Goal: Information Seeking & Learning: Learn about a topic

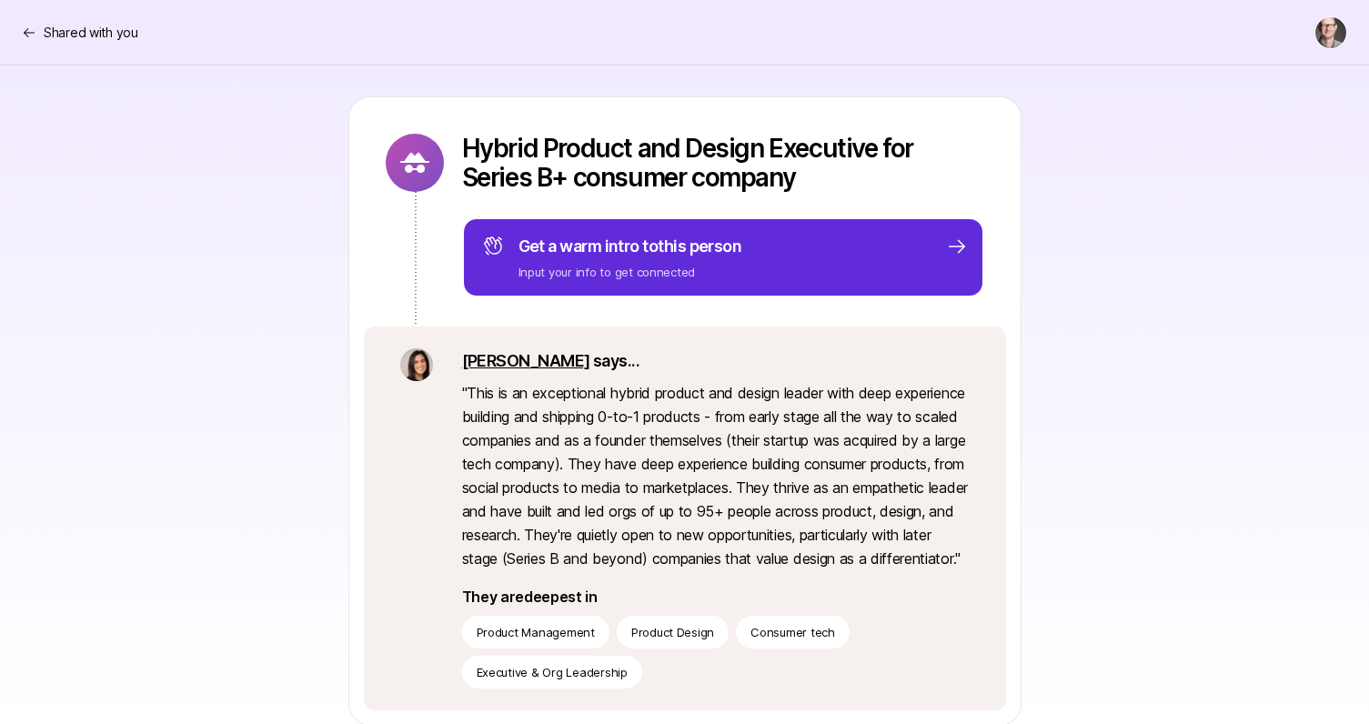
scroll to position [196, 0]
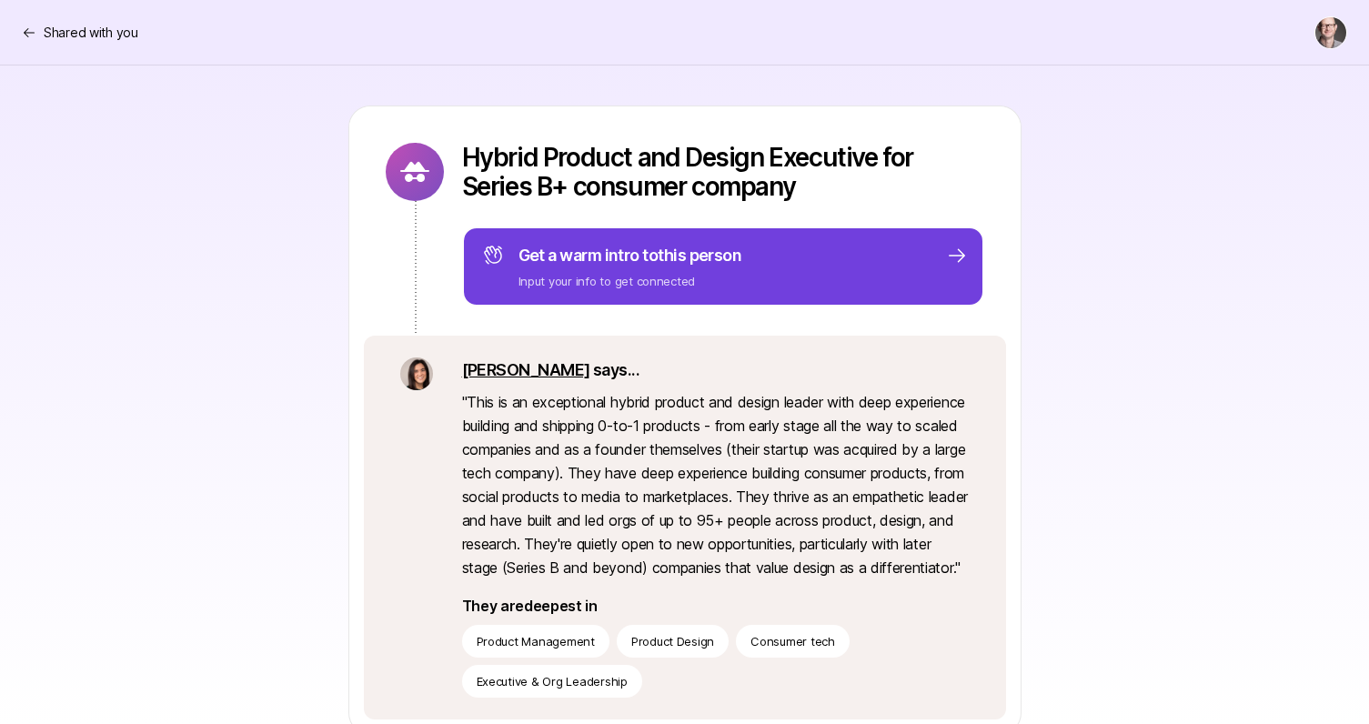
click at [657, 266] on p "Get a warm intro to this person" at bounding box center [630, 255] width 224 height 25
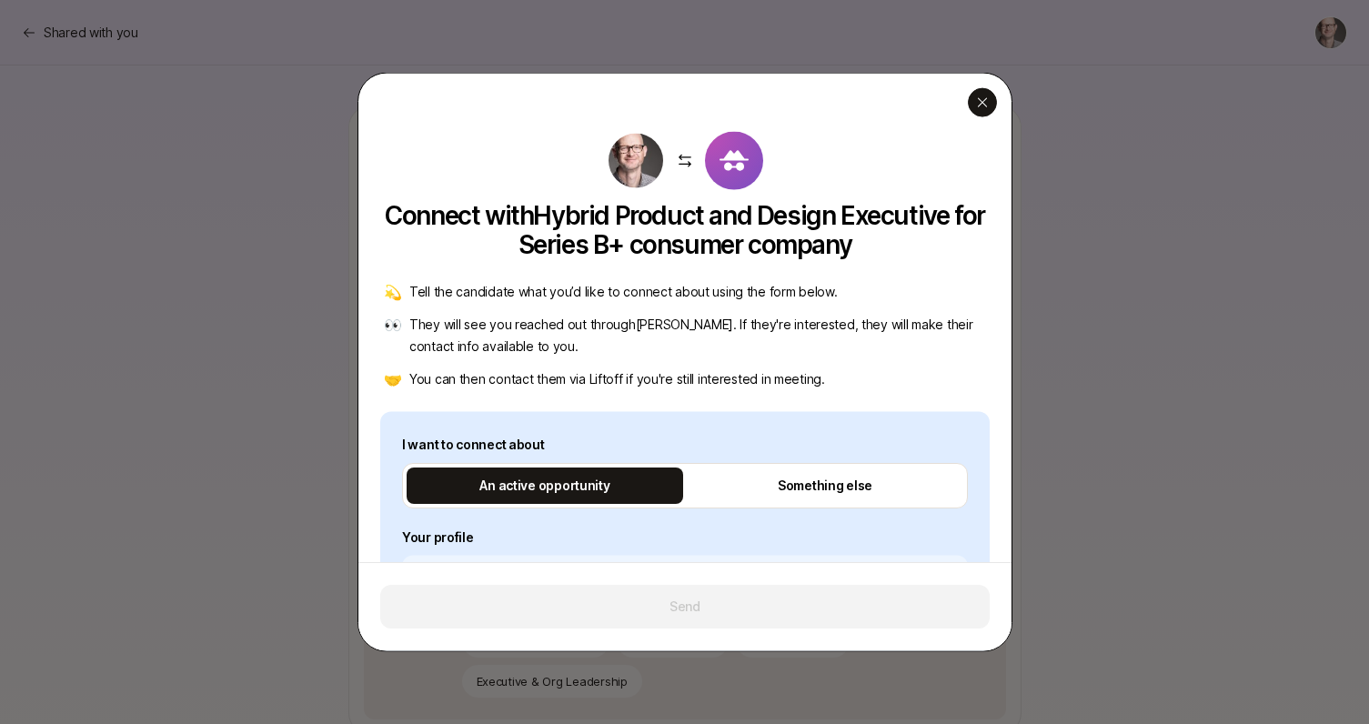
scroll to position [0, 0]
click at [972, 103] on div "button" at bounding box center [982, 102] width 29 height 29
type textarea "x"
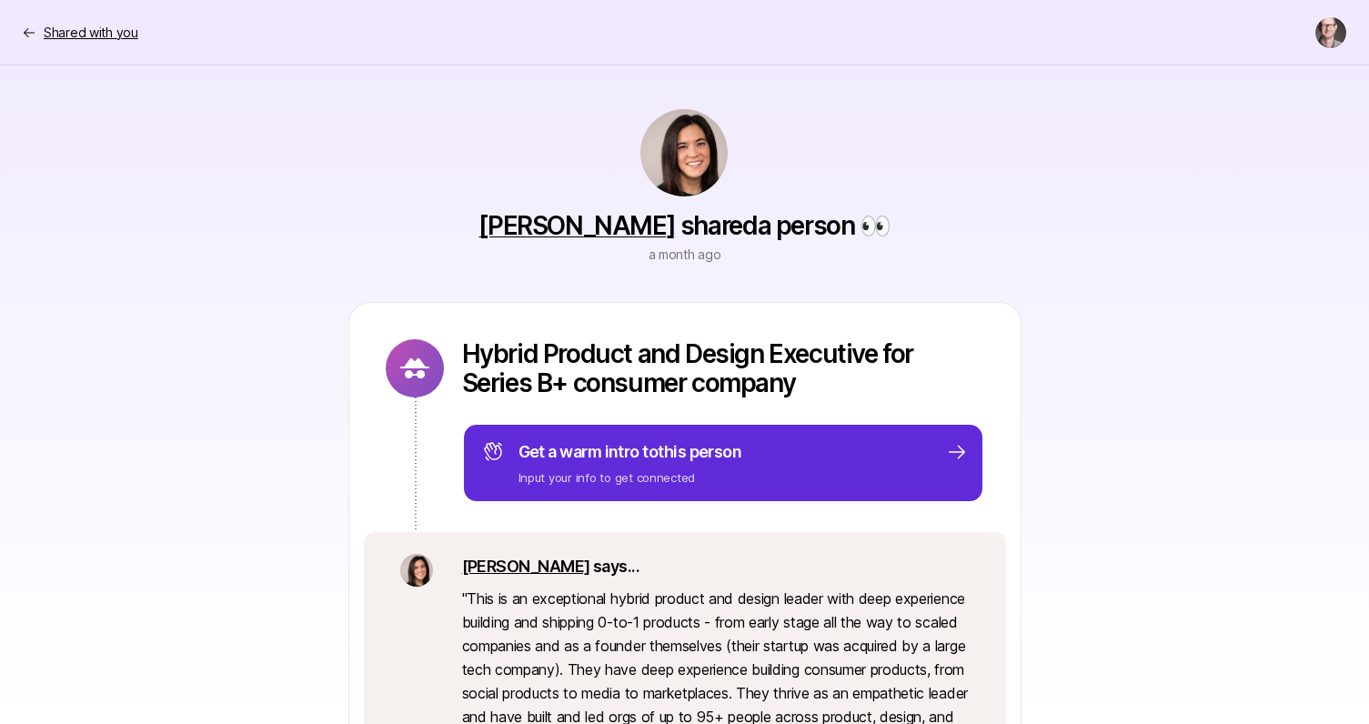
click at [70, 26] on p "Shared with you" at bounding box center [91, 33] width 95 height 22
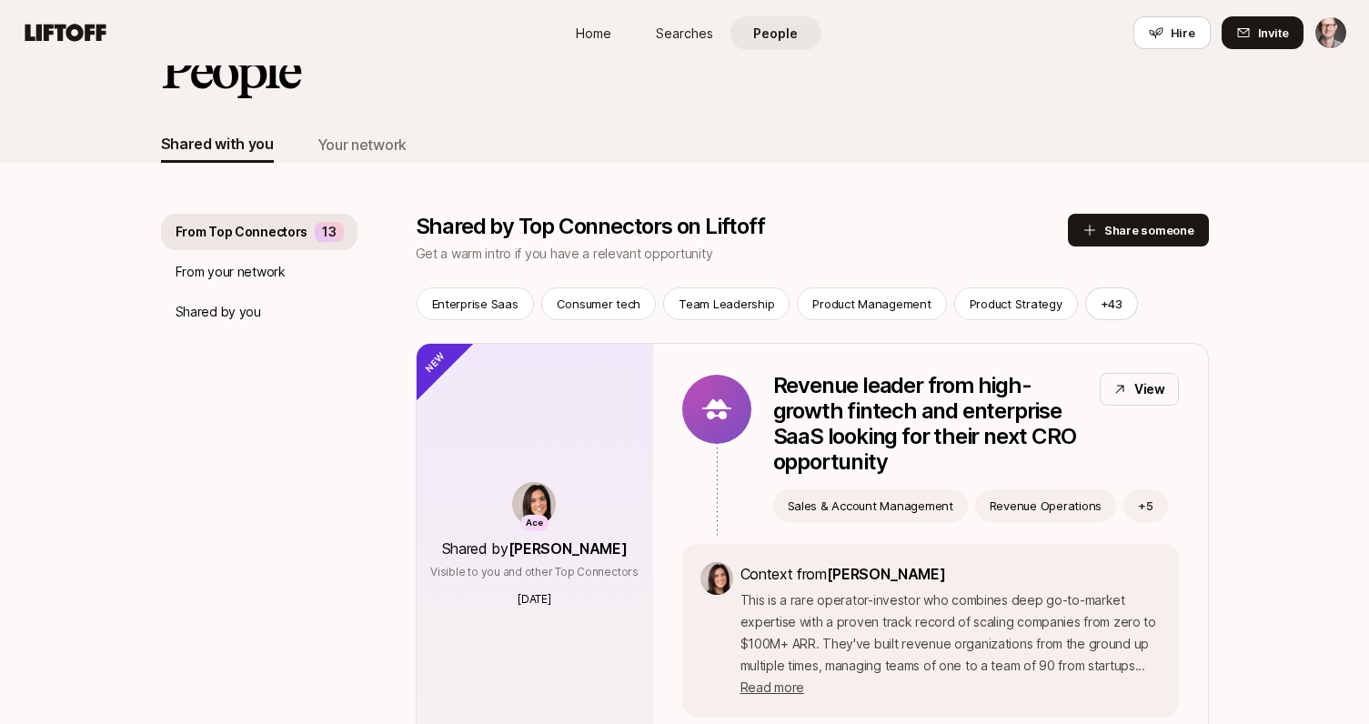
scroll to position [94, 0]
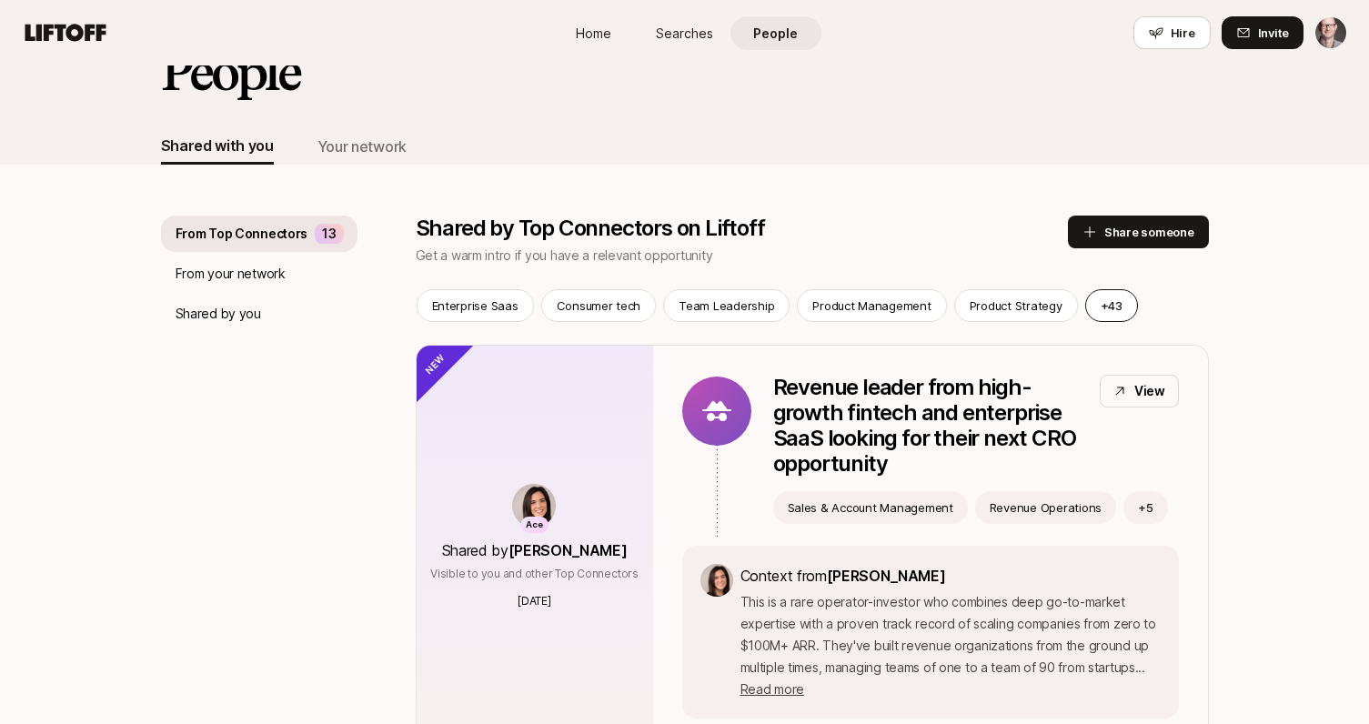
click at [1106, 311] on button "+ 43" at bounding box center [1111, 305] width 53 height 33
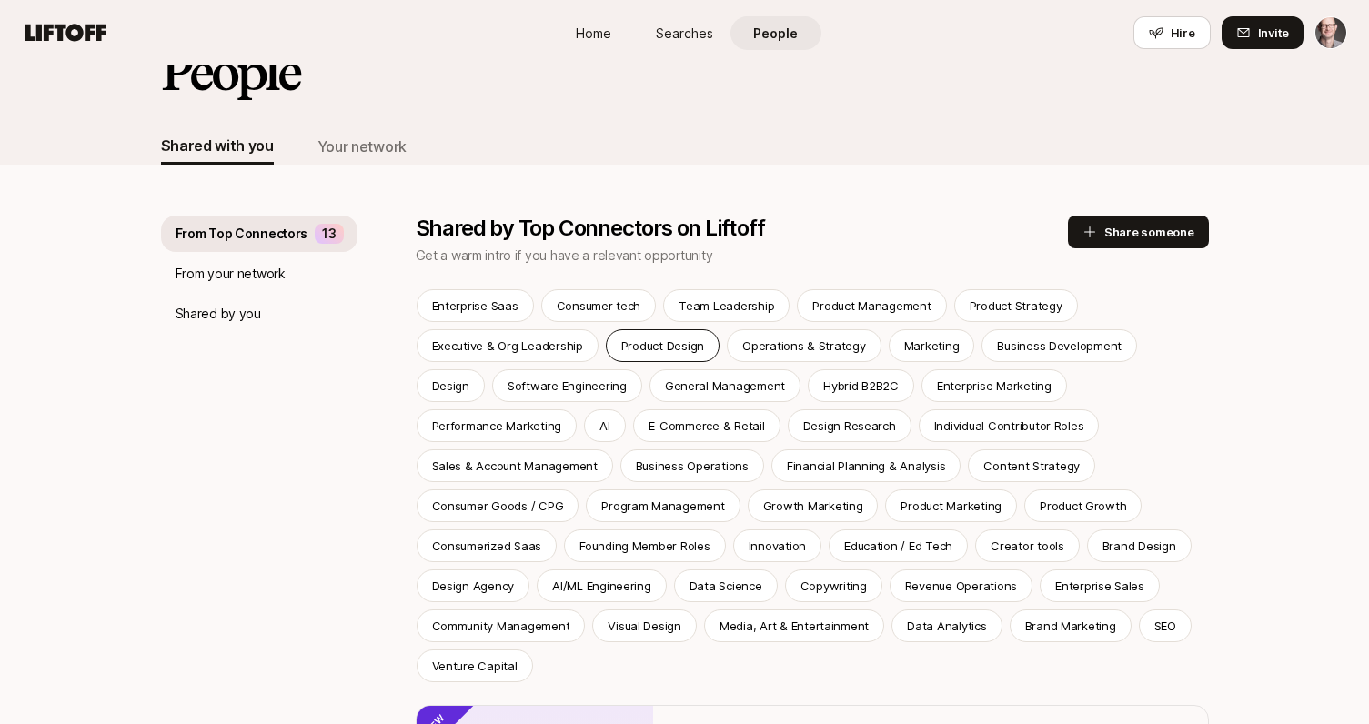
click at [673, 347] on p "Product Design" at bounding box center [662, 346] width 83 height 18
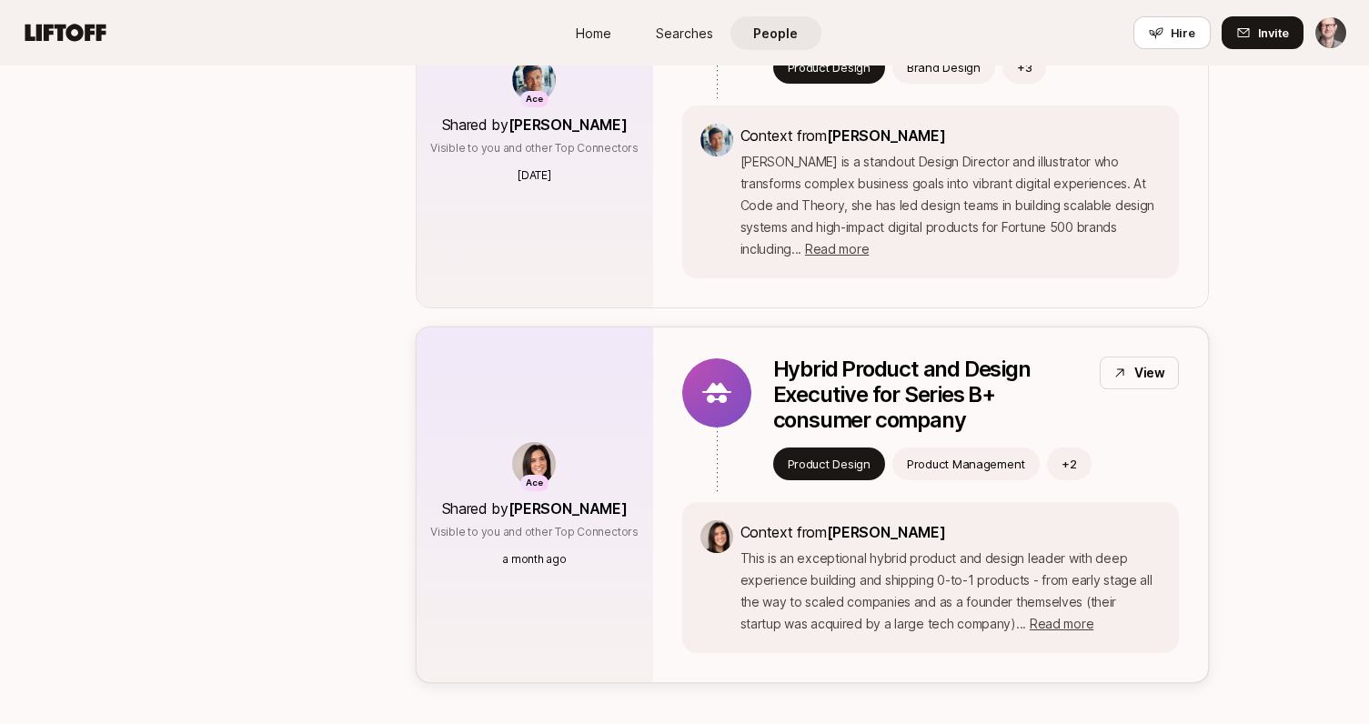
scroll to position [1919, 0]
click at [1144, 363] on p "View" at bounding box center [1149, 374] width 31 height 22
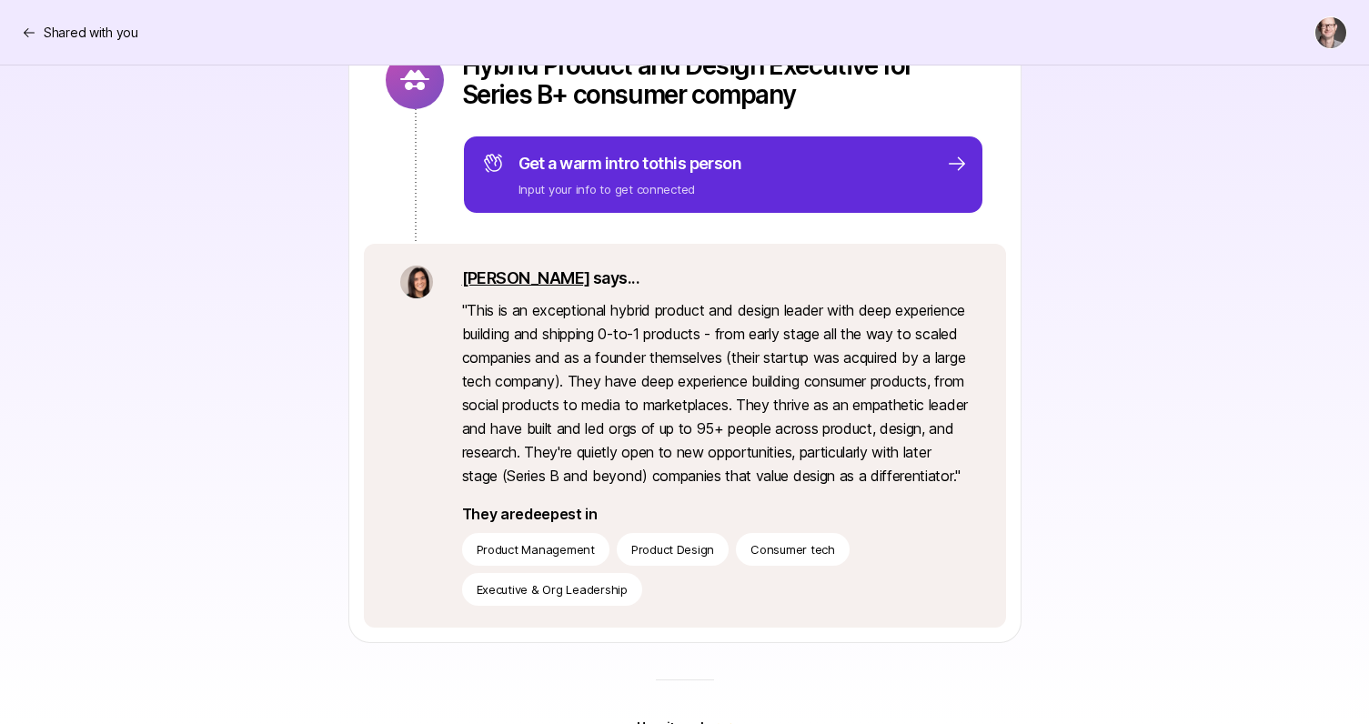
scroll to position [297, 0]
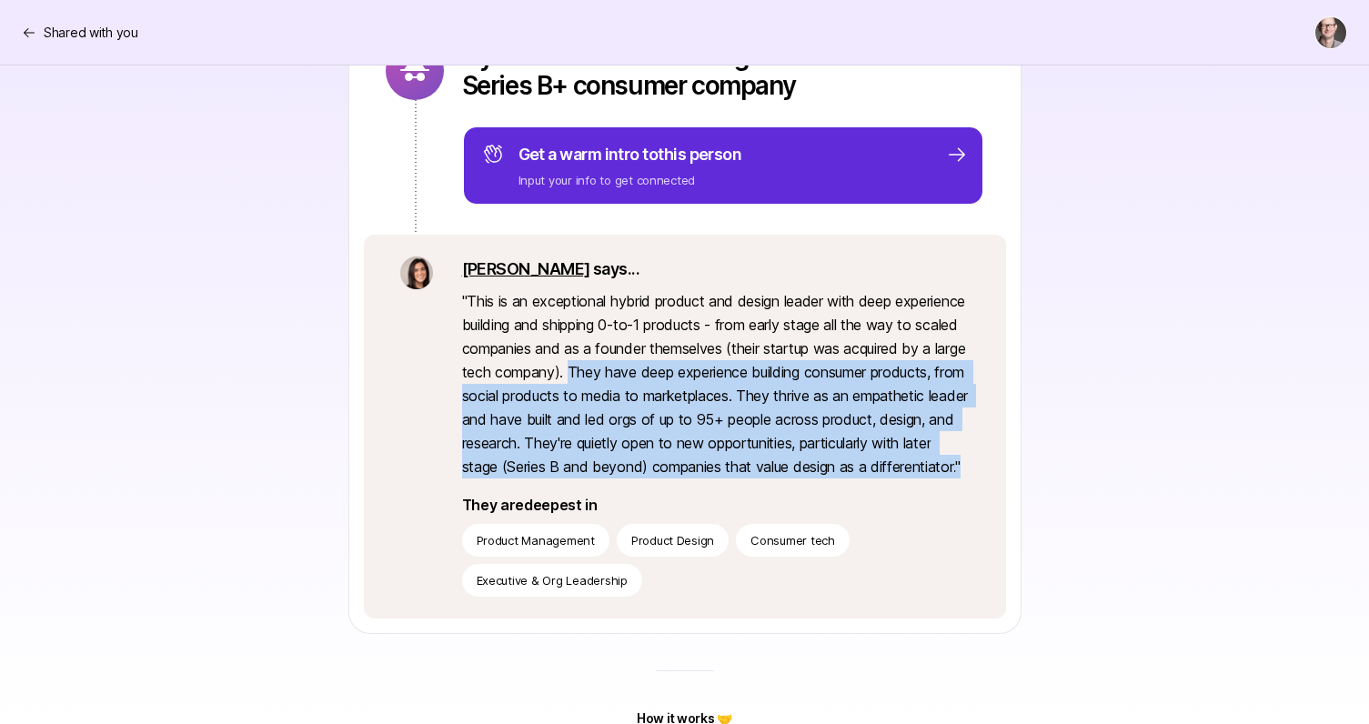
drag, startPoint x: 698, startPoint y: 370, endPoint x: 751, endPoint y: 478, distance: 120.0
click at [751, 478] on p "" This is an exceptional hybrid product and design leader with deep experience …" at bounding box center [716, 383] width 508 height 189
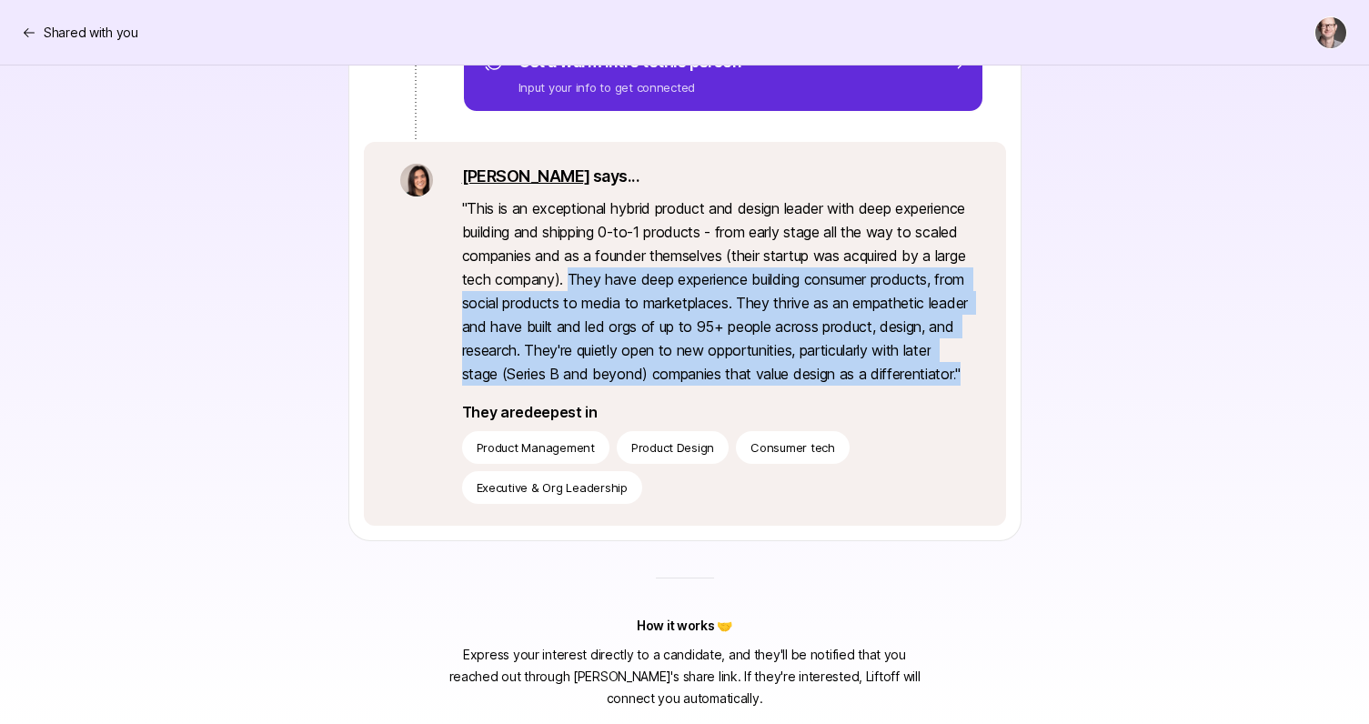
scroll to position [414, 0]
click at [1168, 353] on div "Hybrid Product and Design Executive for Series B+ consumer company Get a warm i…" at bounding box center [685, 226] width 1048 height 629
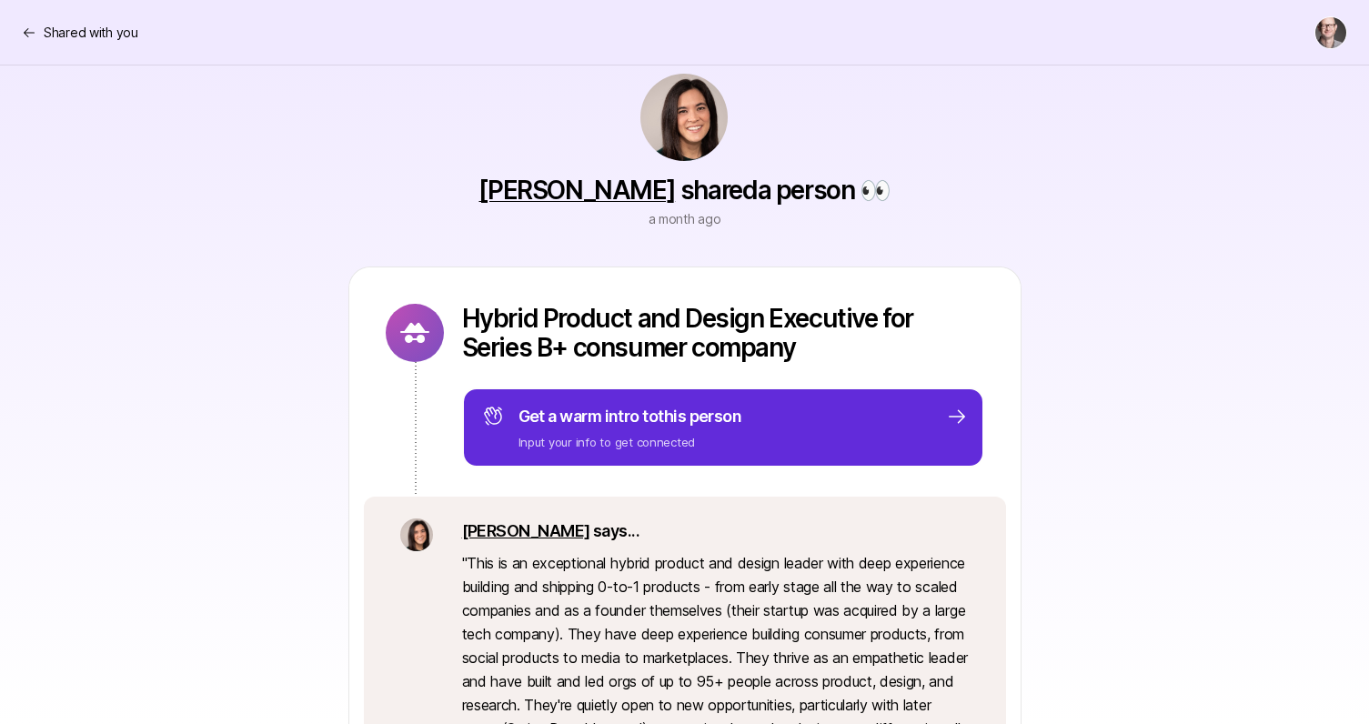
scroll to position [39, 0]
